Goal: Task Accomplishment & Management: Manage account settings

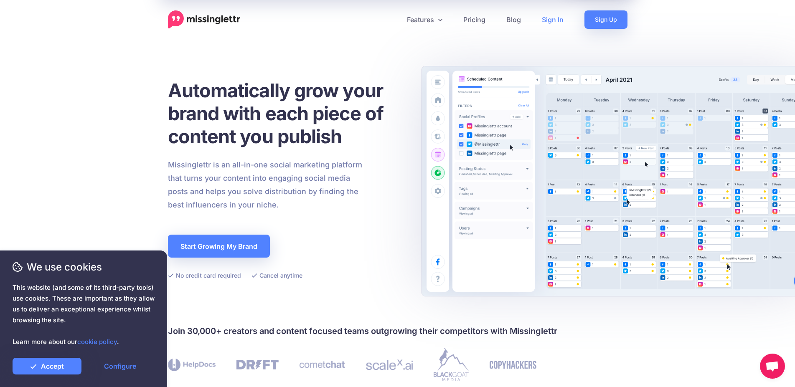
click at [550, 24] on link "Sign In" at bounding box center [552, 19] width 43 height 18
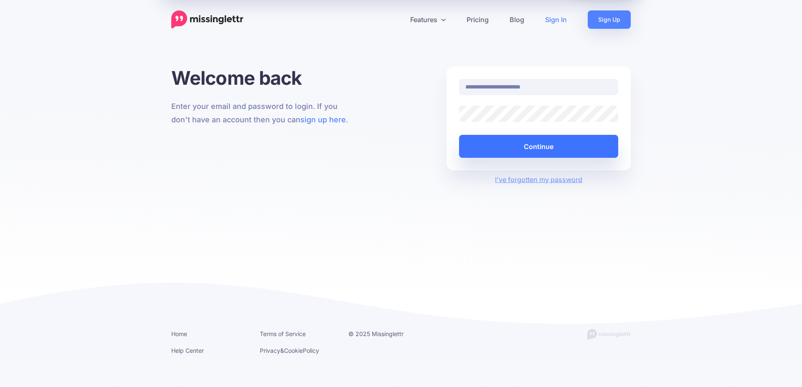
drag, startPoint x: 551, startPoint y: 149, endPoint x: 563, endPoint y: 141, distance: 14.1
click at [552, 148] on button "Continue" at bounding box center [538, 146] width 159 height 23
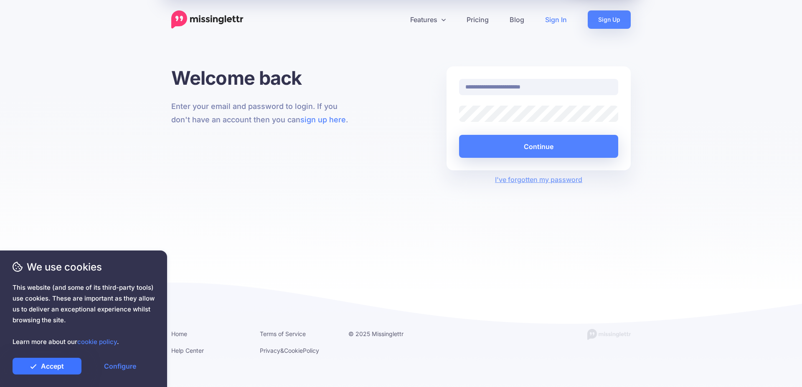
drag, startPoint x: 34, startPoint y: 368, endPoint x: 58, endPoint y: 361, distance: 24.6
click at [35, 368] on icon at bounding box center [33, 366] width 7 height 7
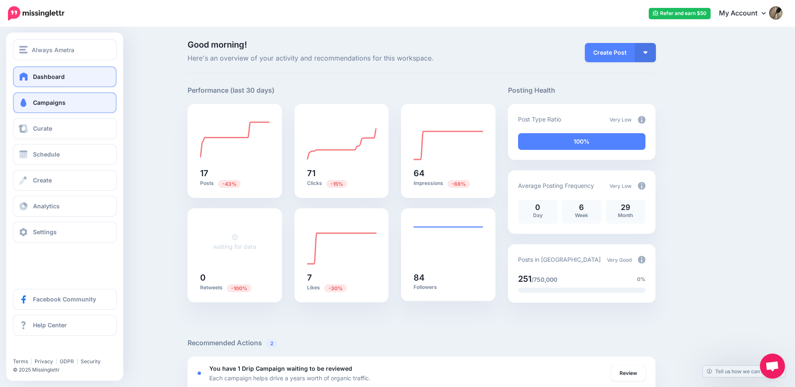
click at [68, 99] on link "Campaigns" at bounding box center [65, 102] width 104 height 21
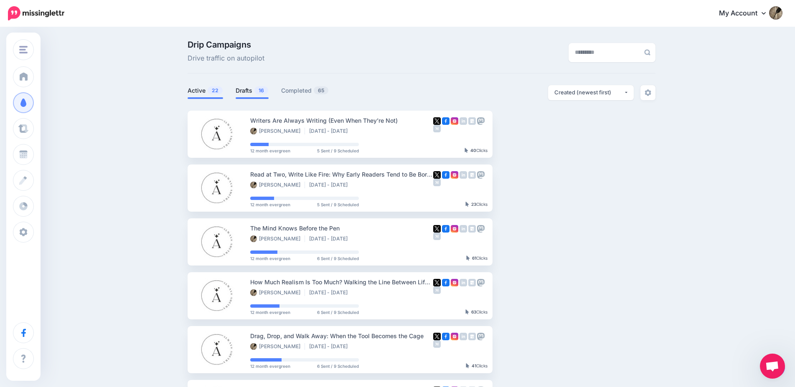
click at [251, 91] on link "Drafts 16" at bounding box center [252, 91] width 33 height 10
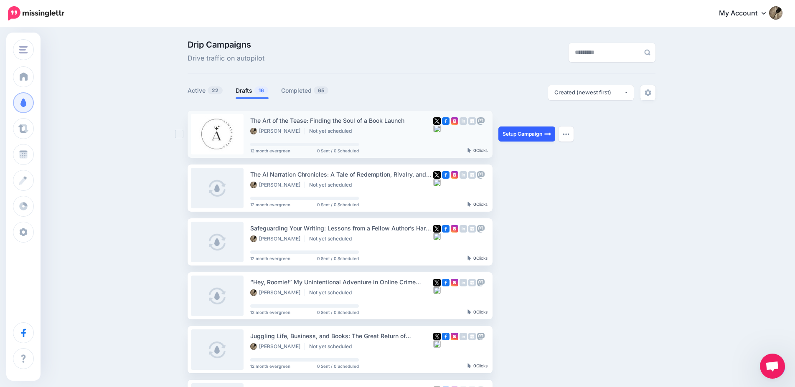
click at [533, 136] on link "Setup Campaign" at bounding box center [526, 134] width 57 height 15
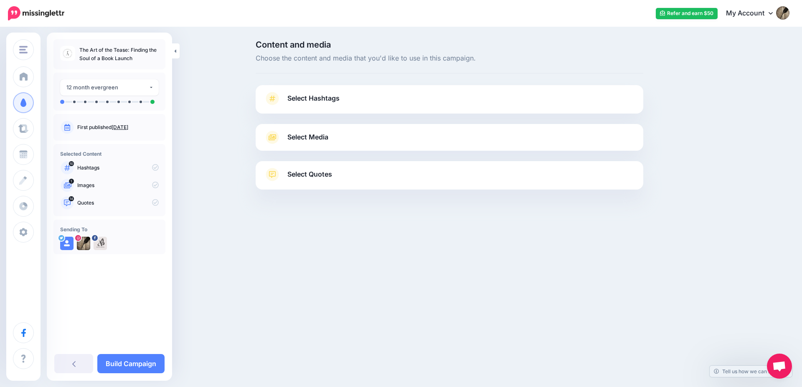
click at [309, 97] on span "Select Hashtags" at bounding box center [313, 98] width 52 height 11
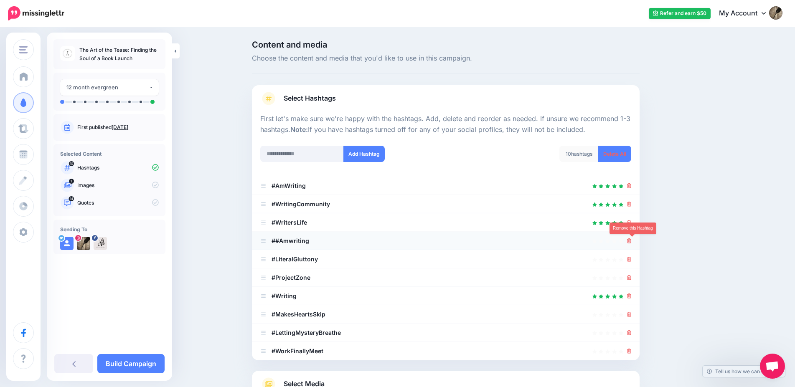
click at [632, 241] on icon at bounding box center [629, 240] width 5 height 5
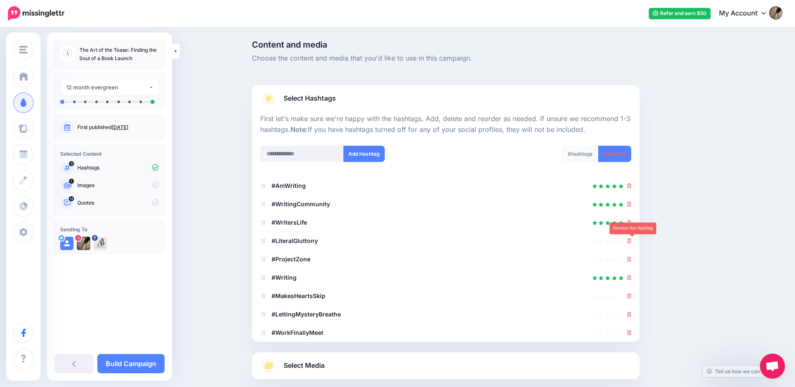
click at [632, 241] on icon at bounding box center [629, 240] width 5 height 5
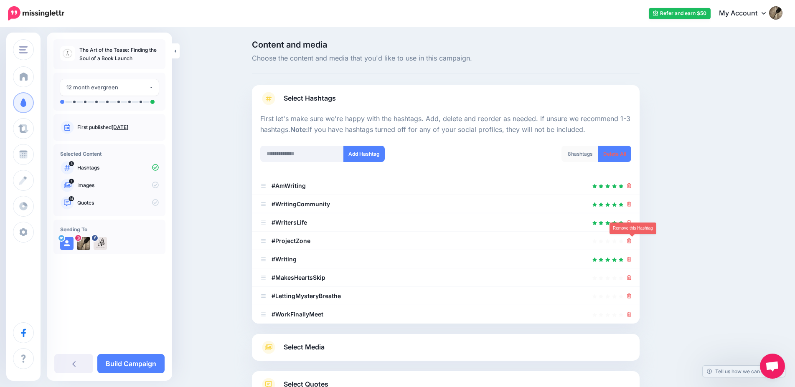
click at [632, 241] on icon at bounding box center [629, 240] width 5 height 5
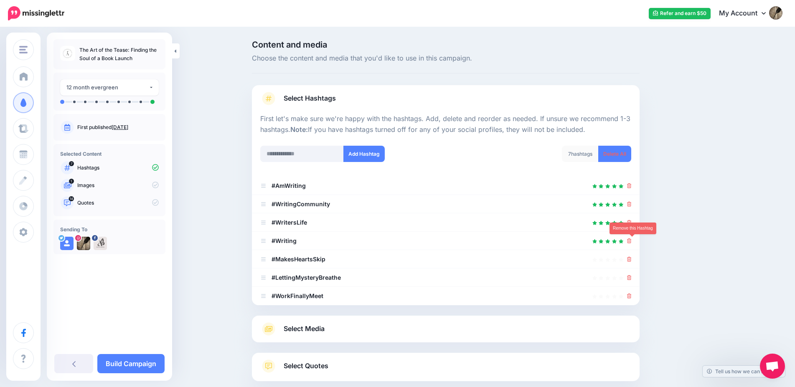
click at [632, 241] on icon at bounding box center [629, 240] width 5 height 5
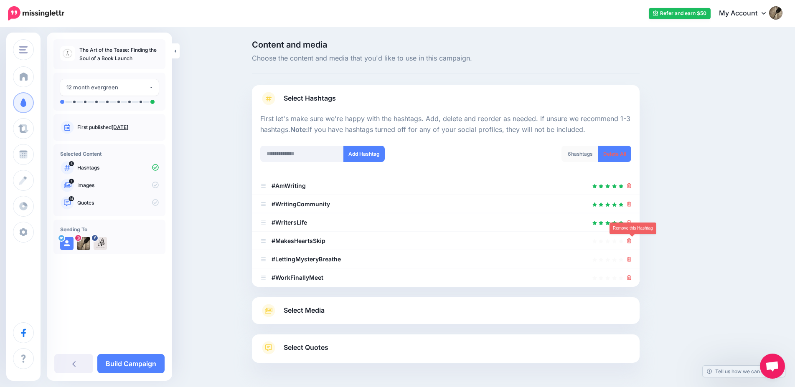
click at [632, 241] on icon at bounding box center [629, 240] width 5 height 5
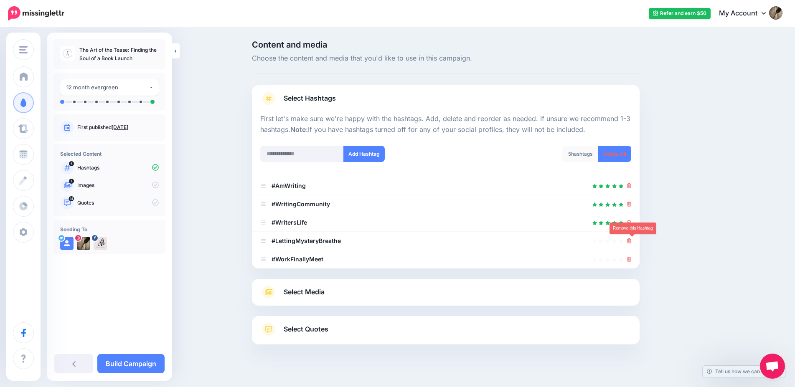
click at [632, 241] on icon at bounding box center [629, 240] width 5 height 5
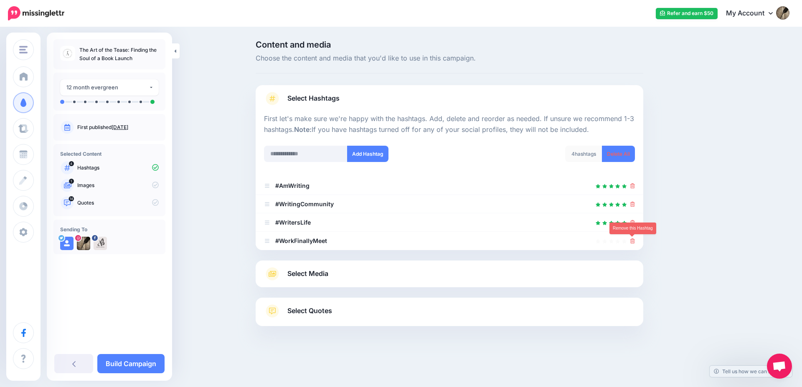
click at [634, 241] on icon at bounding box center [632, 240] width 5 height 5
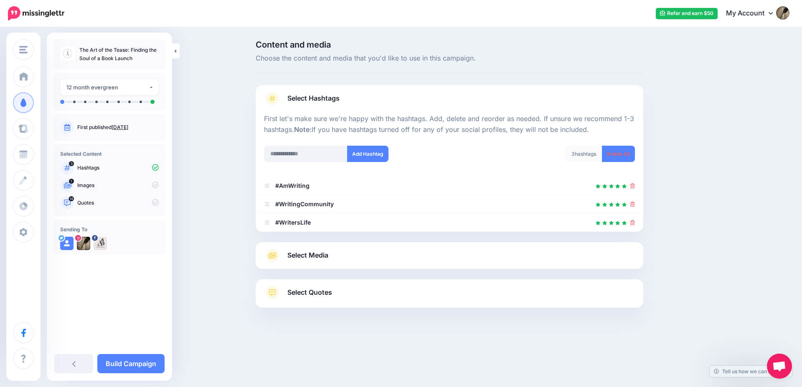
click at [601, 256] on link "Select Media" at bounding box center [449, 255] width 371 height 13
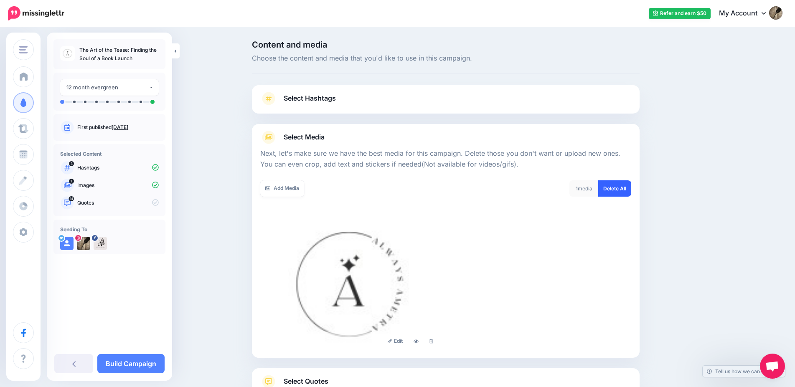
click at [625, 192] on link "Delete All" at bounding box center [614, 188] width 33 height 16
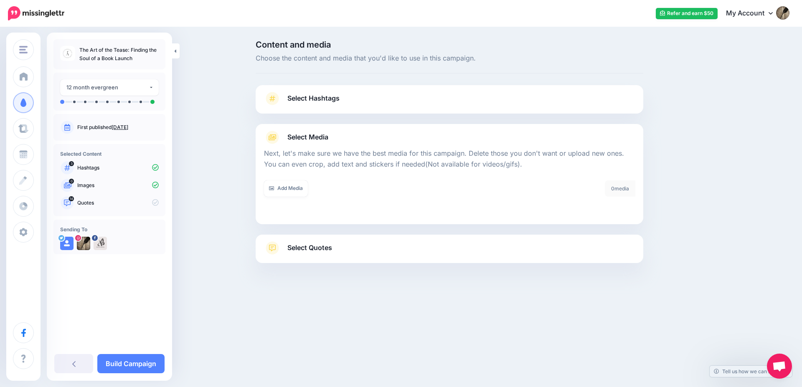
click at [576, 252] on link "Select Quotes" at bounding box center [449, 252] width 371 height 22
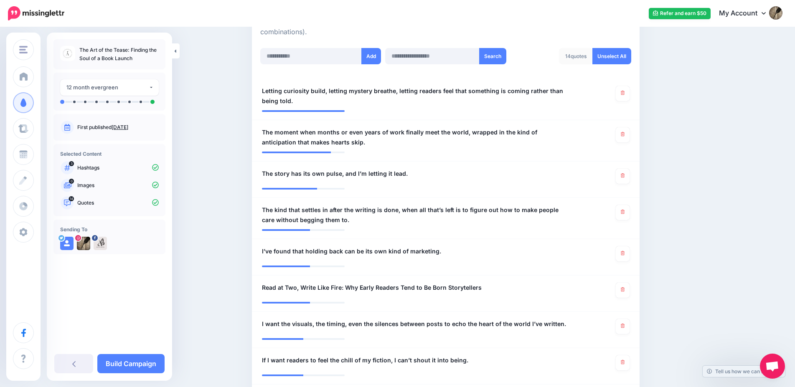
scroll to position [256, 0]
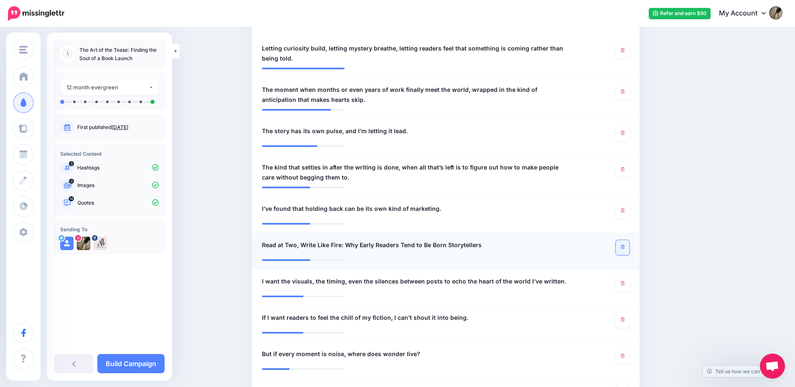
click at [624, 244] on link at bounding box center [623, 247] width 14 height 15
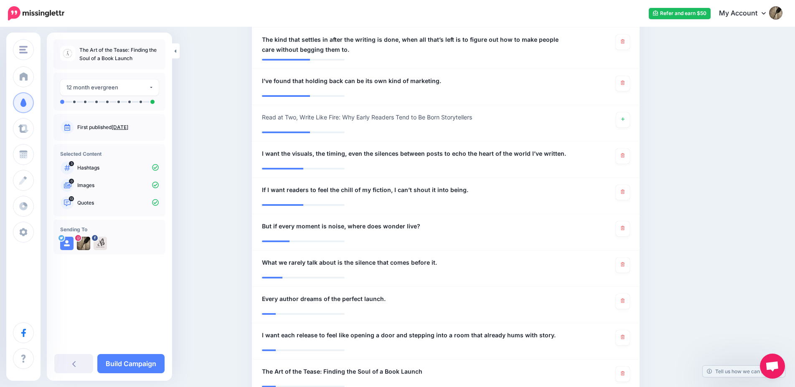
scroll to position [426, 0]
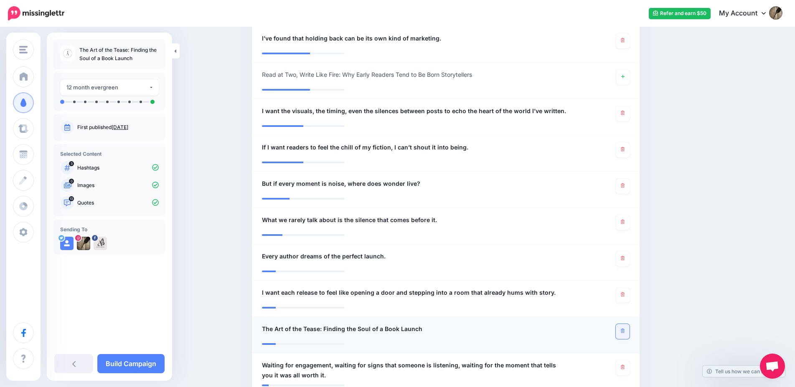
click at [624, 330] on icon at bounding box center [623, 331] width 4 height 5
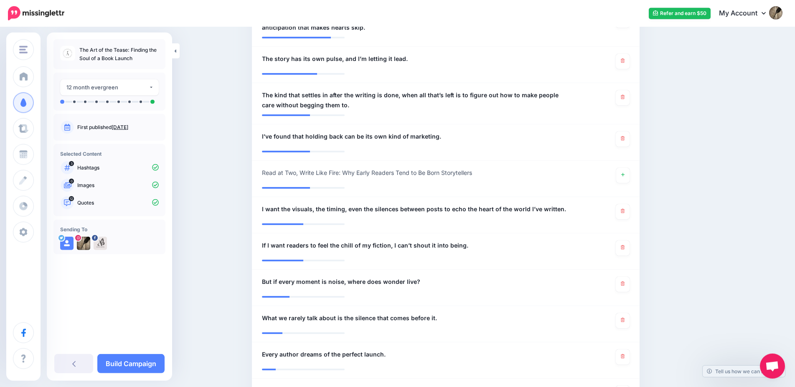
scroll to position [341, 0]
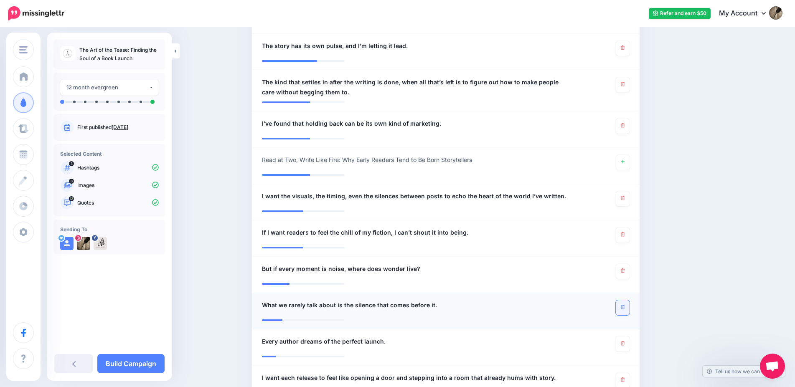
click at [624, 306] on icon at bounding box center [623, 307] width 4 height 5
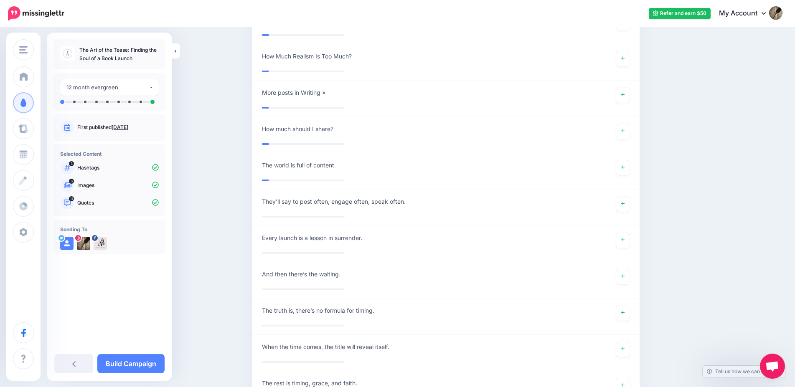
scroll to position [911, 0]
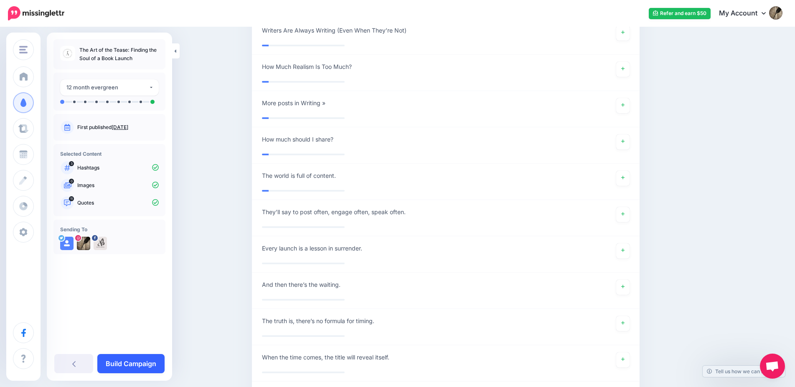
click at [148, 367] on link "Build Campaign" at bounding box center [130, 363] width 67 height 19
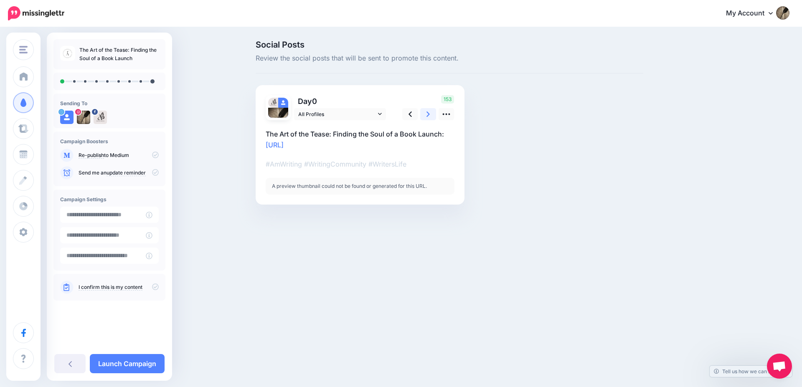
click at [424, 115] on link at bounding box center [428, 114] width 16 height 12
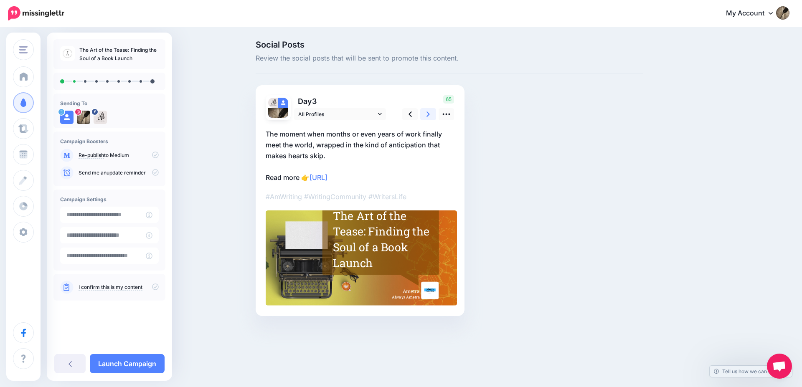
click at [424, 115] on link at bounding box center [428, 114] width 16 height 12
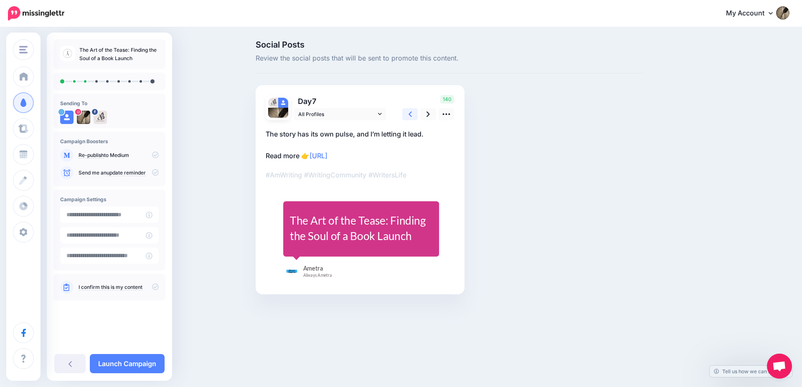
click at [409, 115] on icon at bounding box center [409, 114] width 3 height 9
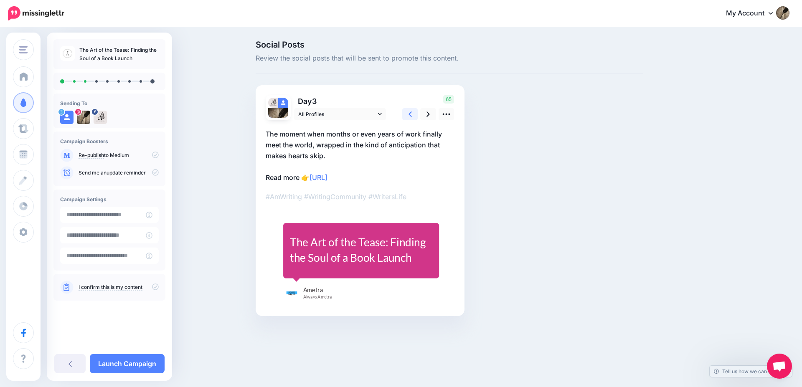
click at [409, 115] on icon at bounding box center [409, 114] width 3 height 9
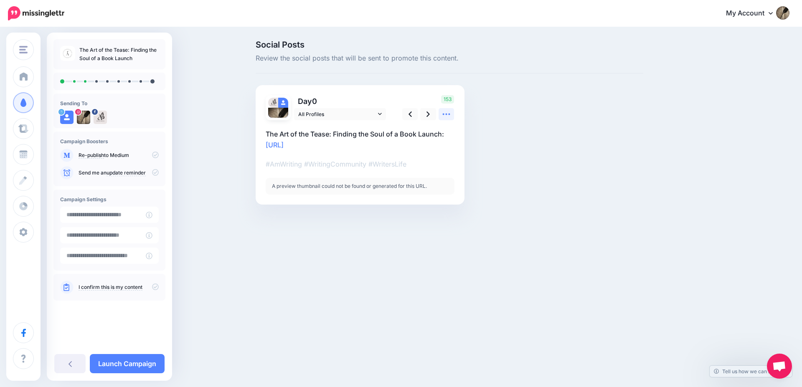
click at [442, 114] on icon at bounding box center [446, 114] width 9 height 9
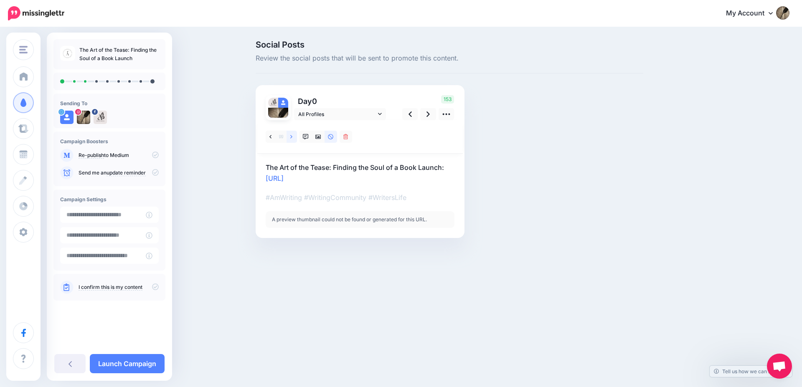
click at [293, 135] on link at bounding box center [292, 137] width 10 height 12
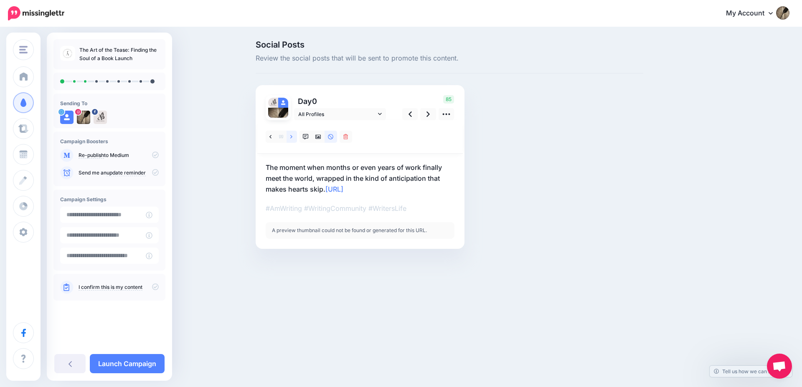
click at [293, 135] on link at bounding box center [292, 137] width 10 height 12
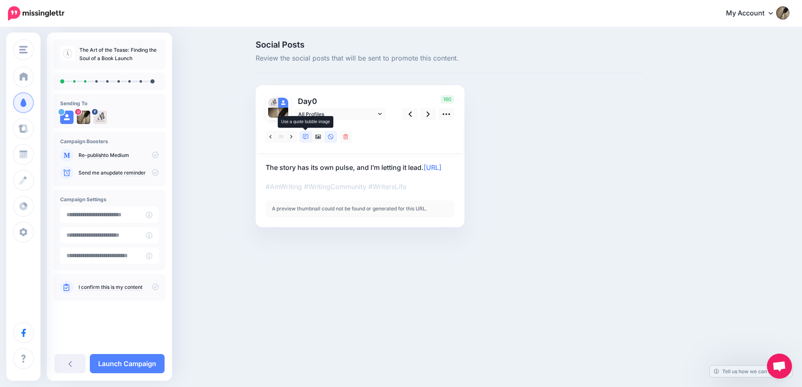
click at [306, 136] on icon at bounding box center [306, 137] width 6 height 6
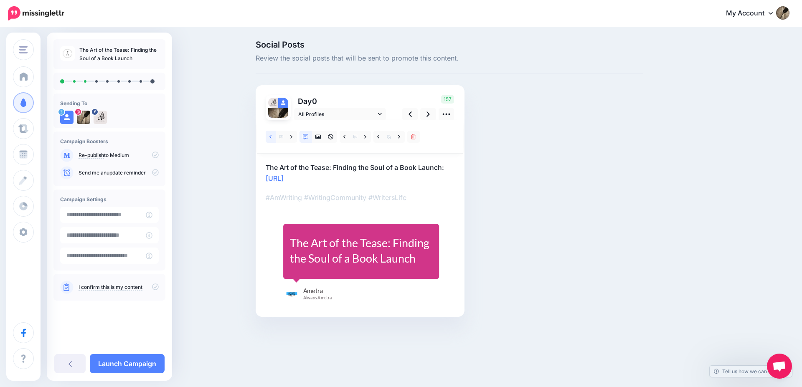
click at [270, 137] on icon at bounding box center [270, 136] width 2 height 3
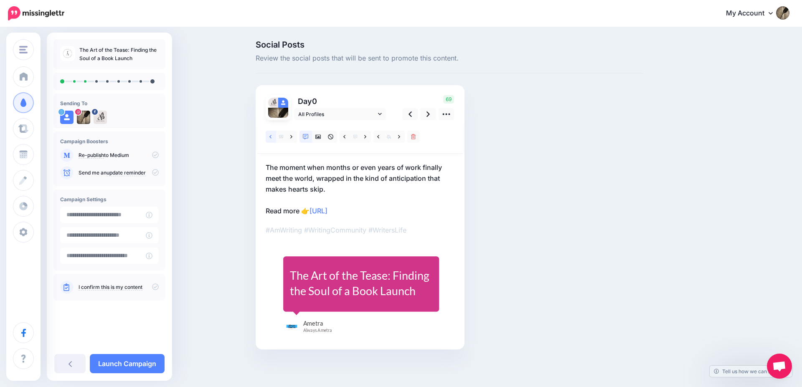
click at [274, 137] on link at bounding box center [271, 137] width 10 height 12
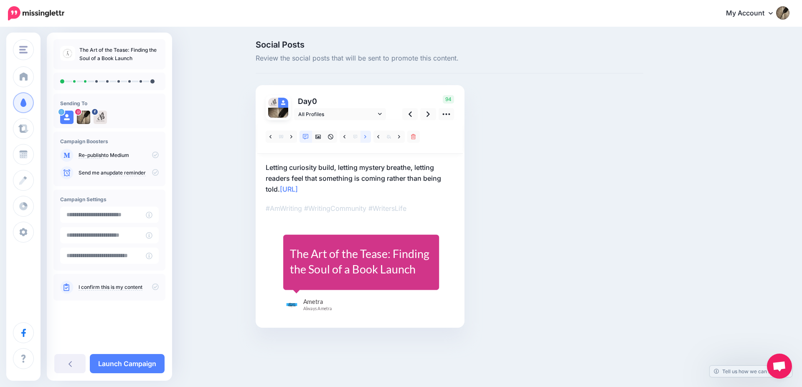
click at [367, 137] on link at bounding box center [365, 137] width 10 height 12
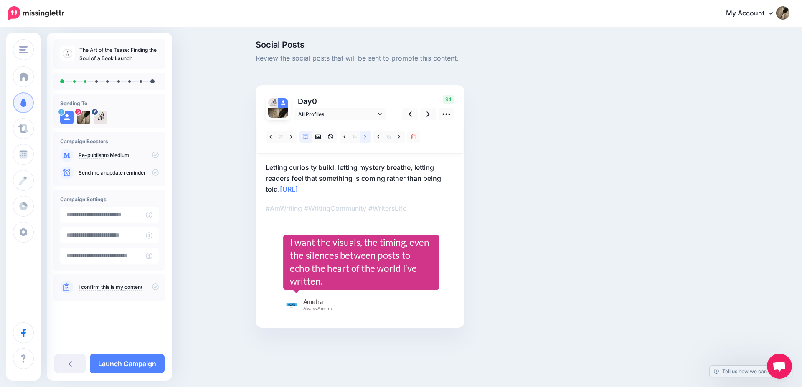
click at [367, 137] on link at bounding box center [365, 137] width 10 height 12
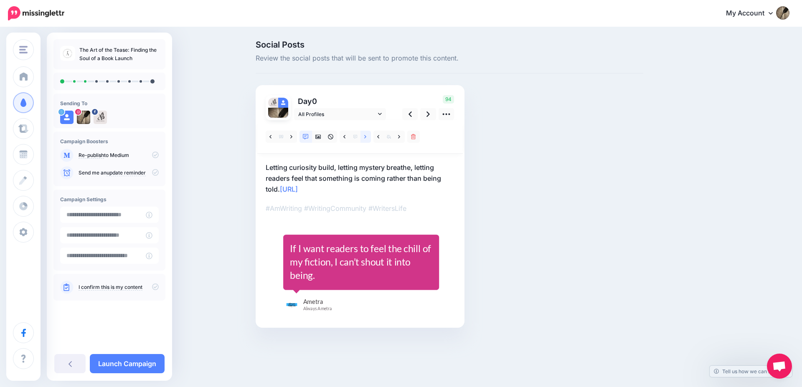
click at [367, 137] on link at bounding box center [365, 137] width 10 height 12
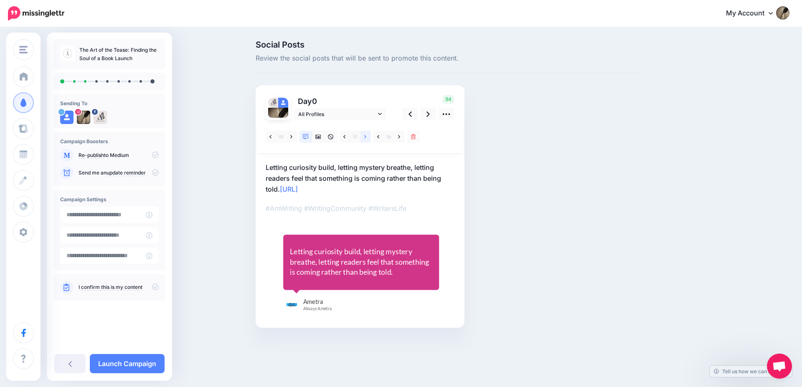
click at [367, 137] on link at bounding box center [365, 137] width 10 height 12
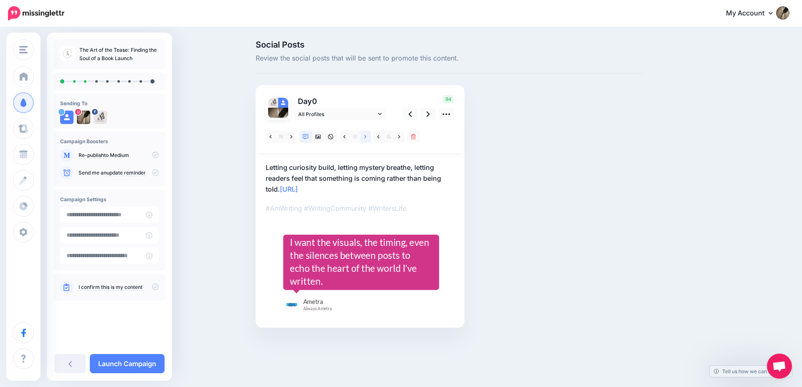
click at [367, 137] on link at bounding box center [365, 137] width 10 height 12
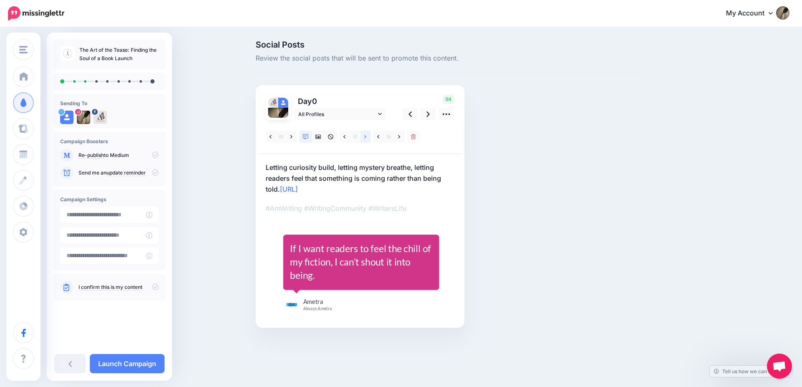
click at [367, 137] on link at bounding box center [365, 137] width 10 height 12
click at [429, 115] on icon at bounding box center [427, 114] width 3 height 9
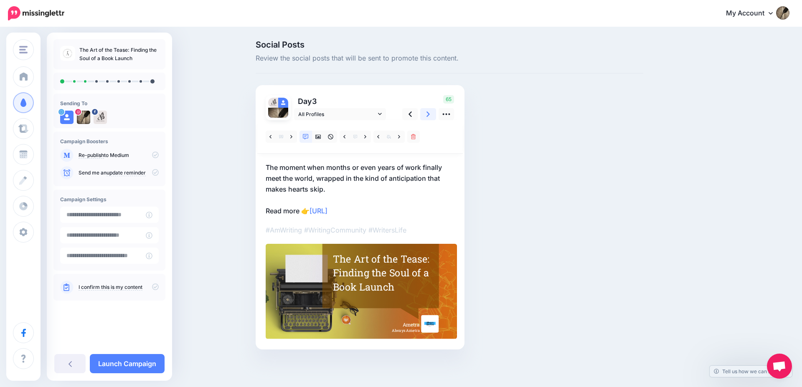
click at [429, 115] on icon at bounding box center [427, 114] width 3 height 9
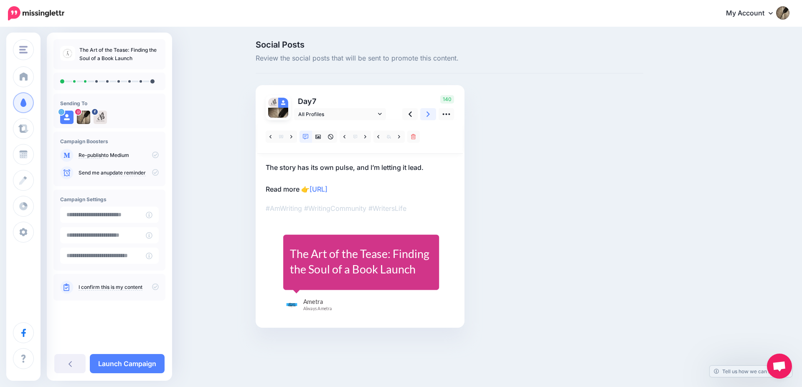
click at [429, 115] on icon at bounding box center [427, 114] width 3 height 9
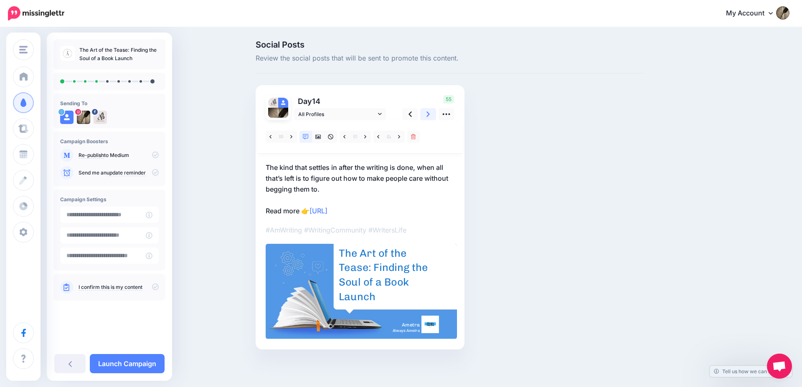
click at [429, 115] on icon at bounding box center [427, 114] width 3 height 5
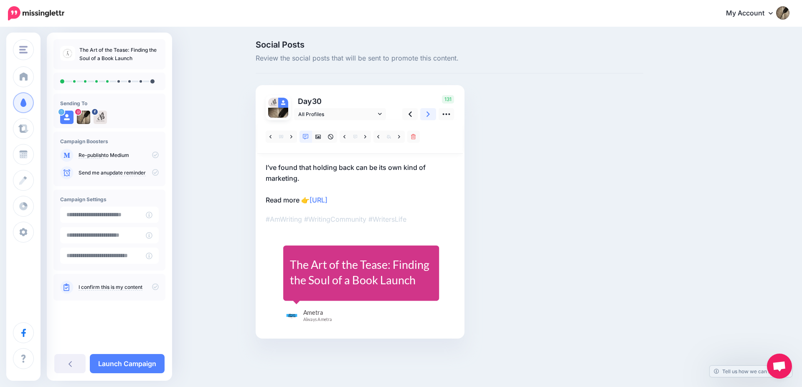
click at [429, 115] on icon at bounding box center [427, 114] width 3 height 5
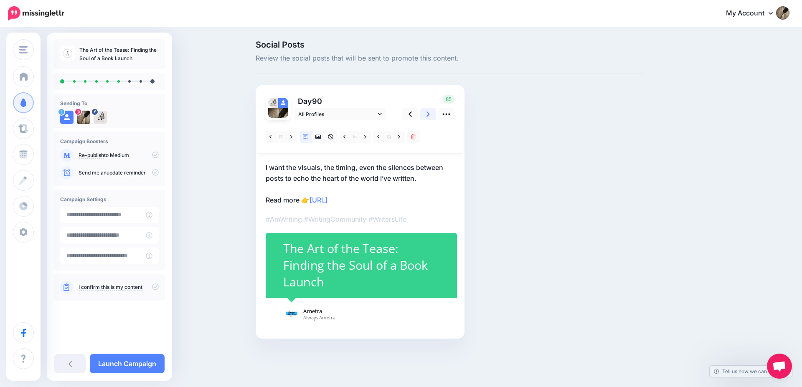
click at [429, 115] on icon at bounding box center [427, 114] width 3 height 5
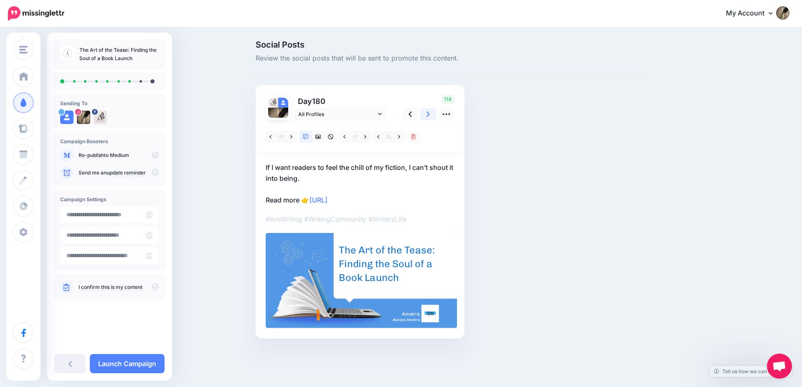
click at [429, 115] on icon at bounding box center [427, 114] width 3 height 5
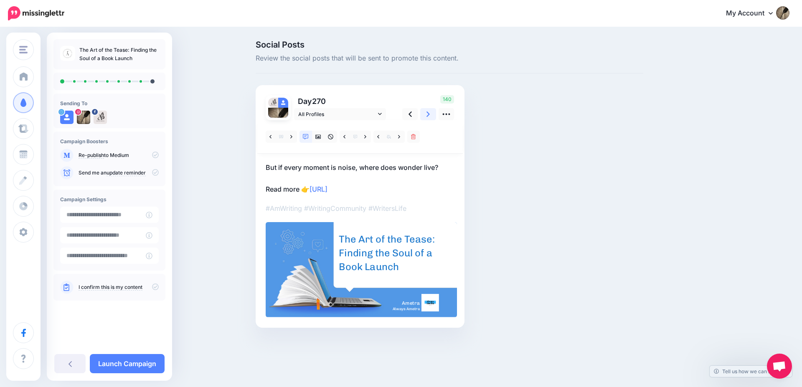
click at [429, 115] on icon at bounding box center [427, 114] width 3 height 5
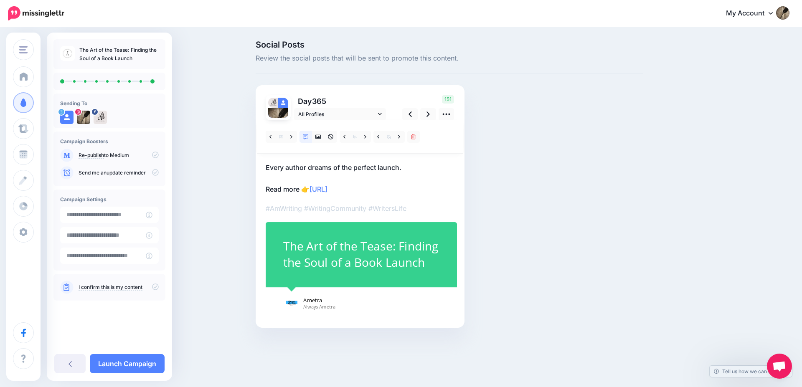
click at [153, 287] on icon at bounding box center [155, 287] width 7 height 7
click at [149, 364] on link "Launch Campaign" at bounding box center [127, 363] width 75 height 19
